Goal: Find contact information: Obtain details needed to contact an individual or organization

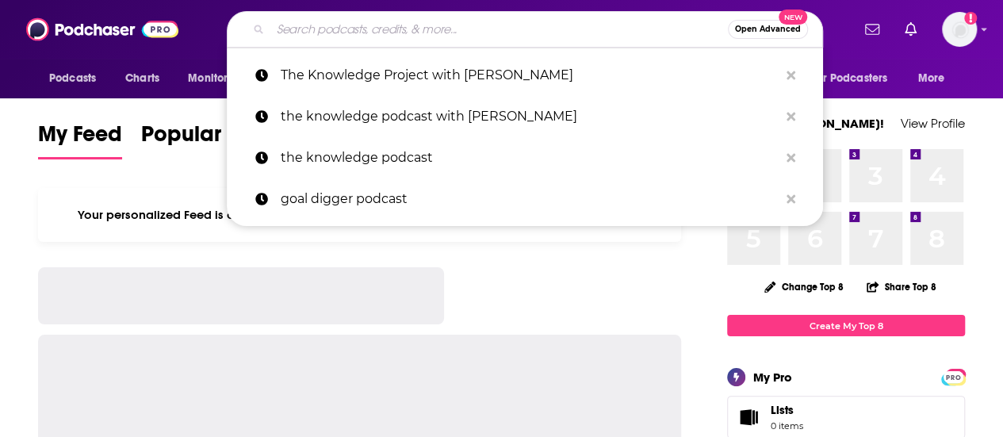
click at [330, 26] on input "Search podcasts, credits, & more..." at bounding box center [498, 29] width 457 height 25
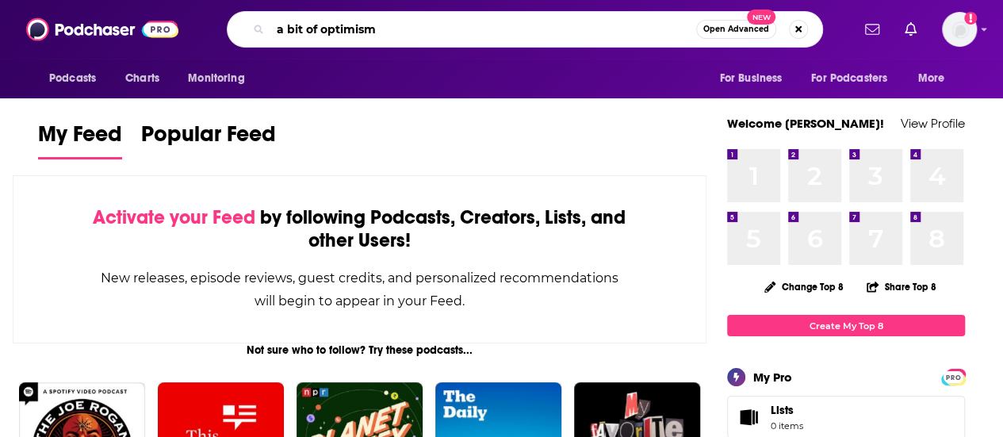
type input "a bit of optimism"
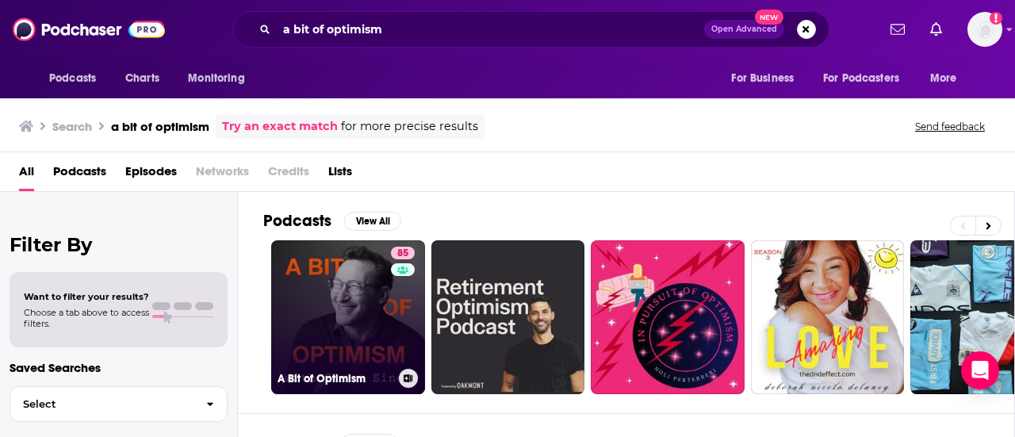
click at [324, 319] on link "85 A Bit of Optimism" at bounding box center [348, 317] width 154 height 154
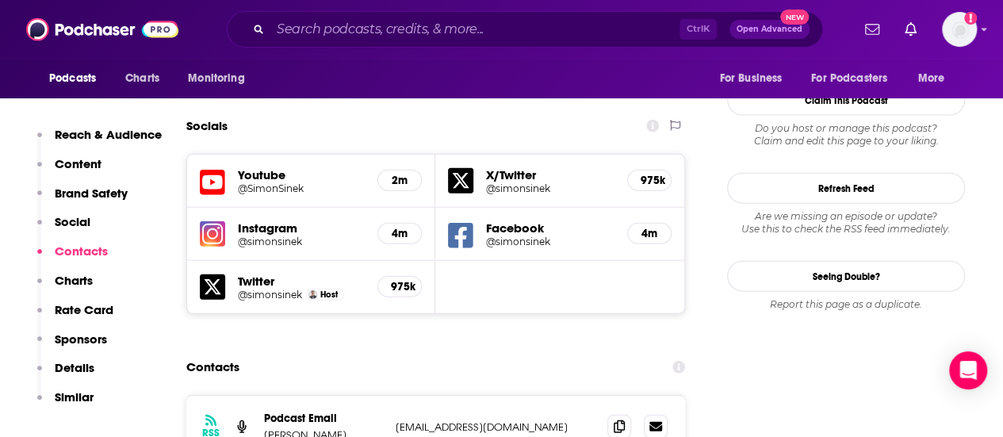
scroll to position [1903, 0]
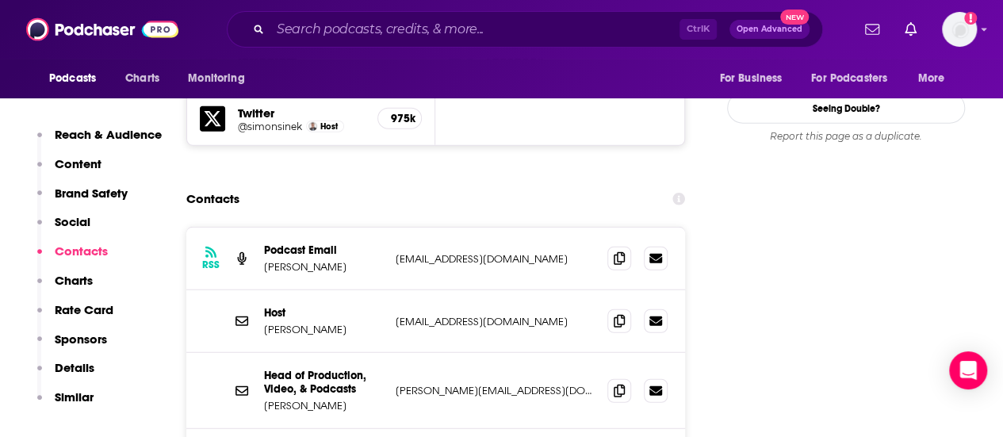
drag, startPoint x: 258, startPoint y: 346, endPoint x: 355, endPoint y: 349, distance: 96.7
click at [355, 353] on div "Head of Production, Video, & Podcasts [PERSON_NAME] [PERSON_NAME][EMAIL_ADDRESS…" at bounding box center [435, 391] width 499 height 76
copy p "[PERSON_NAME]"
click at [364, 184] on section "Contacts RSS Podcast Email [PERSON_NAME] [EMAIL_ADDRESS][DOMAIN_NAME] [EMAIL_AD…" at bounding box center [435, 419] width 499 height 470
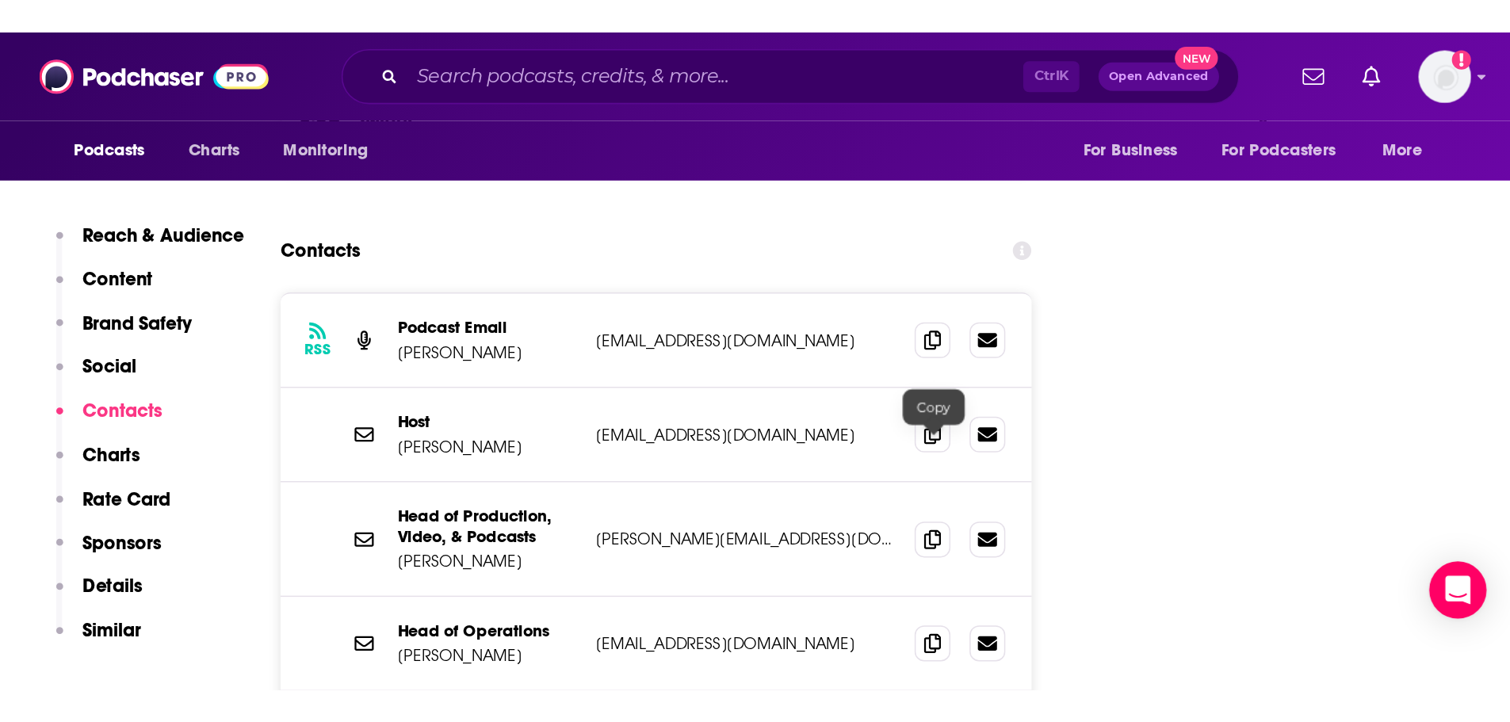
scroll to position [1982, 0]
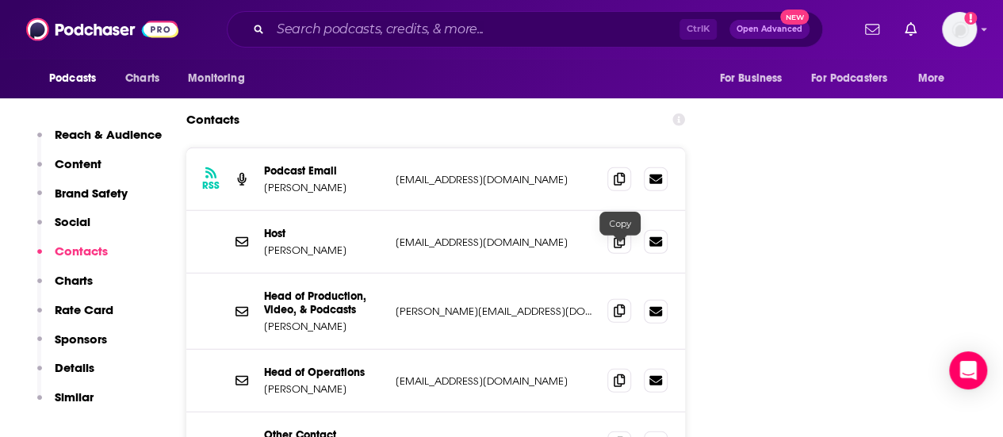
click at [612, 299] on span at bounding box center [619, 311] width 24 height 24
